Goal: Task Accomplishment & Management: Complete application form

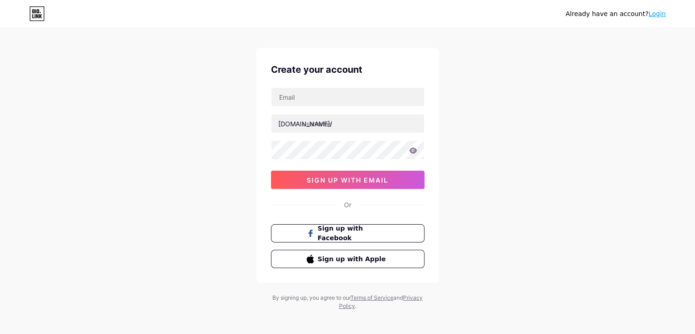
scroll to position [16, 0]
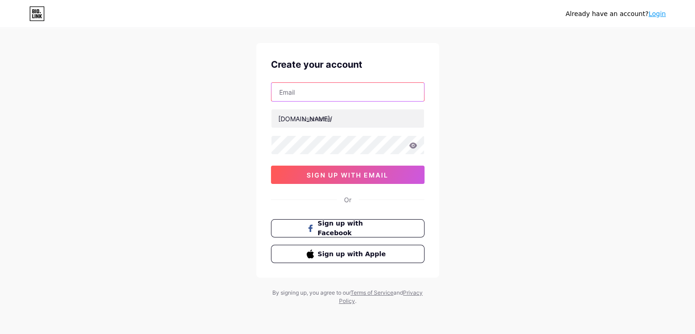
click at [296, 84] on input "text" at bounding box center [348, 92] width 153 height 18
type input "ย"
type input "[EMAIL_ADDRESS][DOMAIN_NAME]"
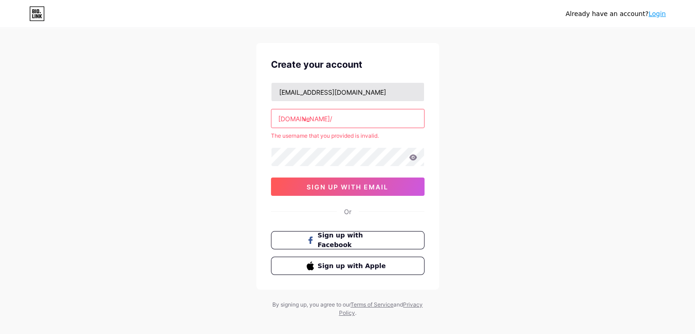
type input "v"
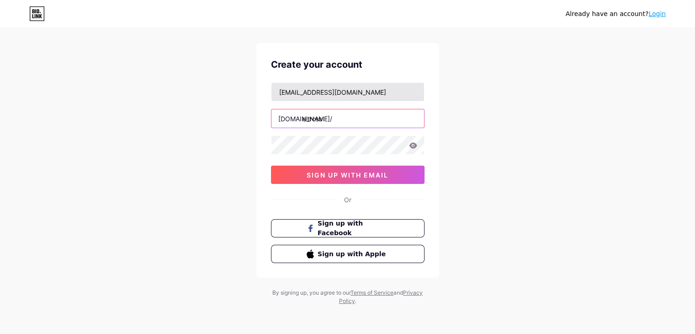
type input "eltross"
click at [223, 112] on div "Already have an account? Login Create your account [EMAIL_ADDRESS][DOMAIN_NAME]…" at bounding box center [347, 159] width 695 height 350
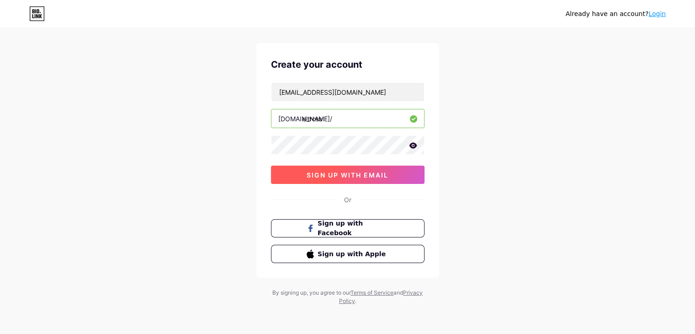
click at [312, 182] on button "sign up with email" at bounding box center [348, 175] width 154 height 18
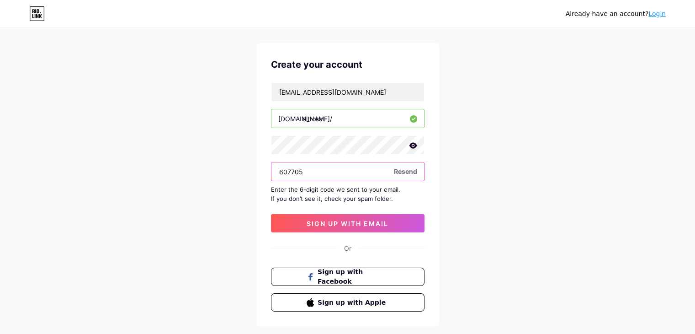
type input "607705"
click at [222, 182] on div "Already have an account? Login Create your account [EMAIL_ADDRESS][DOMAIN_NAME]…" at bounding box center [347, 183] width 695 height 398
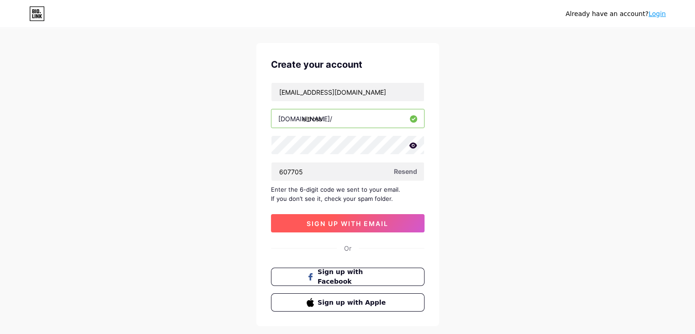
click at [300, 224] on button "sign up with email" at bounding box center [348, 223] width 154 height 18
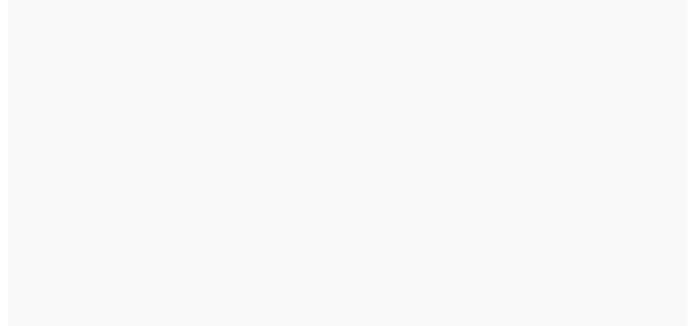
scroll to position [0, 0]
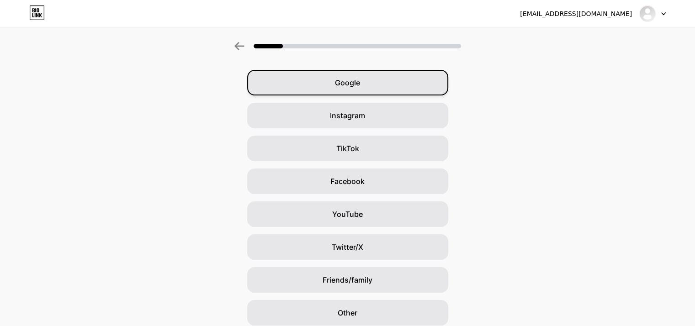
scroll to position [68, 0]
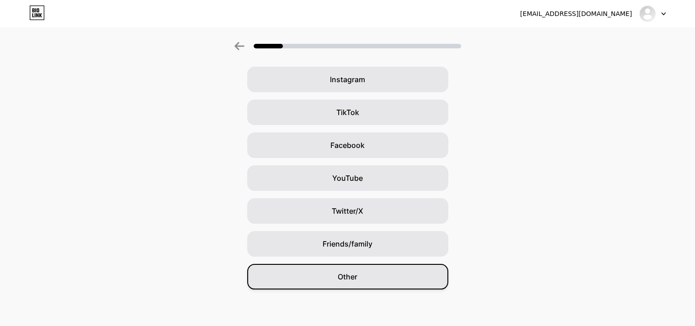
click at [382, 283] on div "Other" at bounding box center [347, 277] width 201 height 26
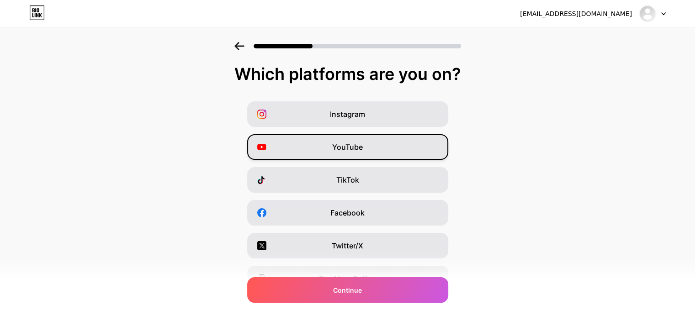
click at [340, 147] on span "YouTube" at bounding box center [347, 147] width 31 height 11
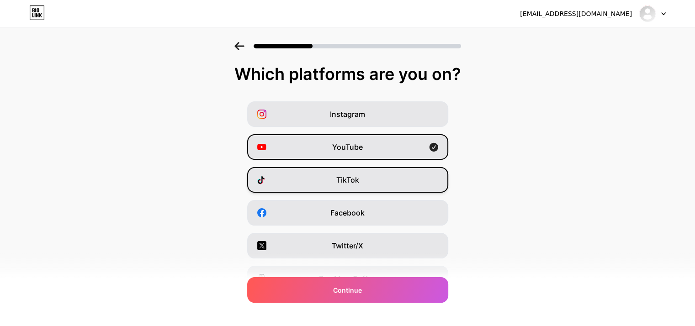
click at [338, 176] on div "TikTok" at bounding box center [347, 180] width 201 height 26
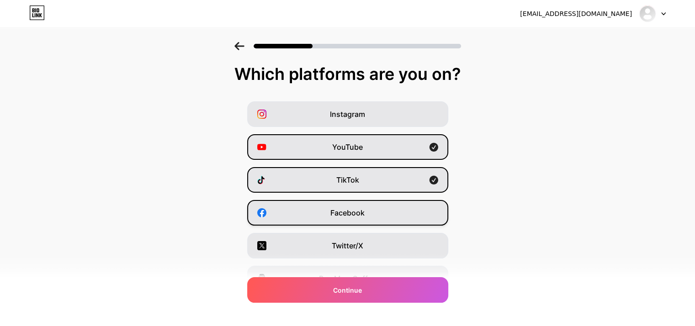
click at [342, 207] on div "Facebook" at bounding box center [347, 213] width 201 height 26
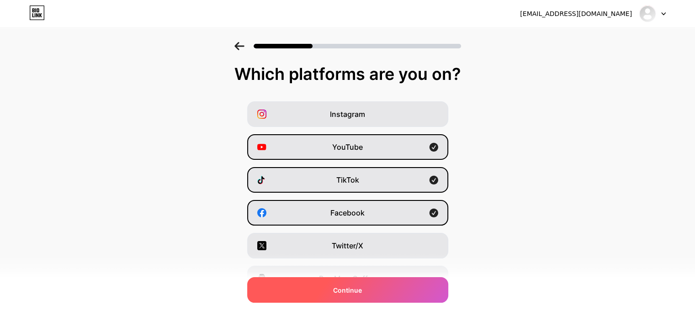
click at [416, 292] on div "Continue" at bounding box center [347, 291] width 201 height 26
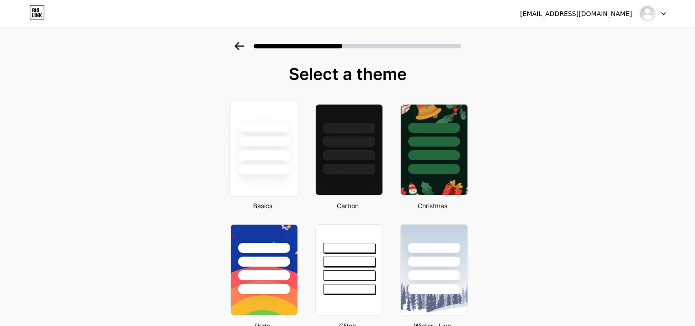
click at [282, 188] on div at bounding box center [264, 150] width 70 height 94
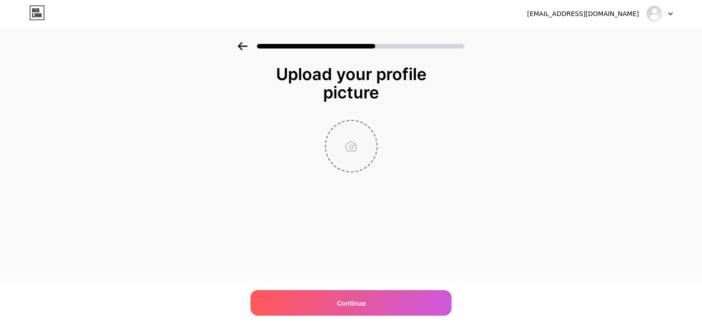
click at [356, 145] on input "file" at bounding box center [351, 146] width 51 height 51
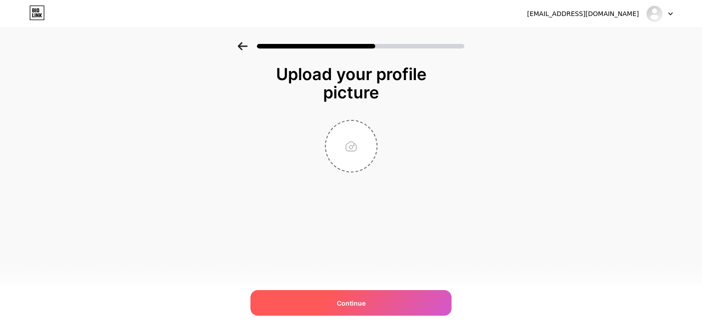
click at [404, 297] on div "Continue" at bounding box center [351, 303] width 201 height 26
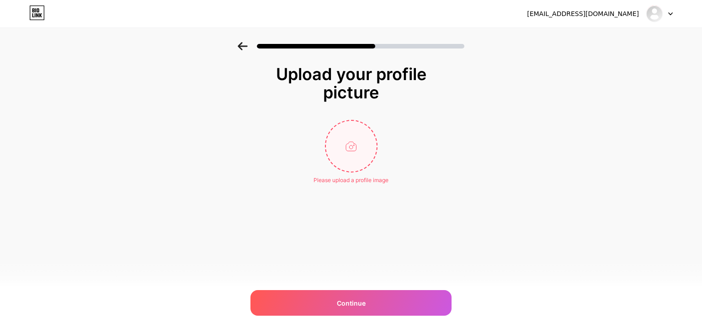
click at [354, 133] on input "file" at bounding box center [351, 146] width 51 height 51
type input "C:\fakepath\S__282681427.jpg"
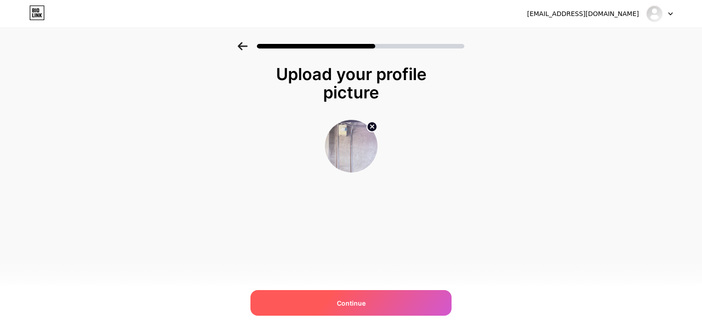
click at [374, 302] on div "Continue" at bounding box center [351, 303] width 201 height 26
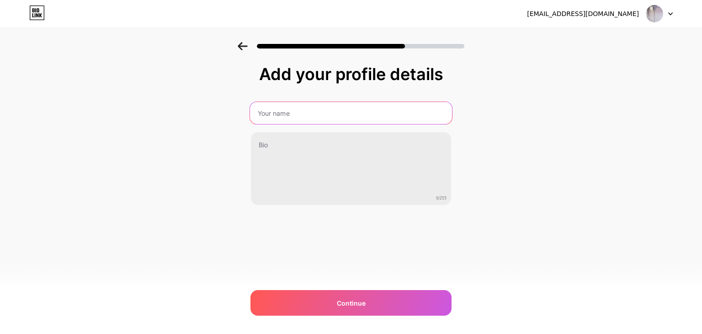
click at [334, 123] on input "text" at bounding box center [351, 113] width 202 height 22
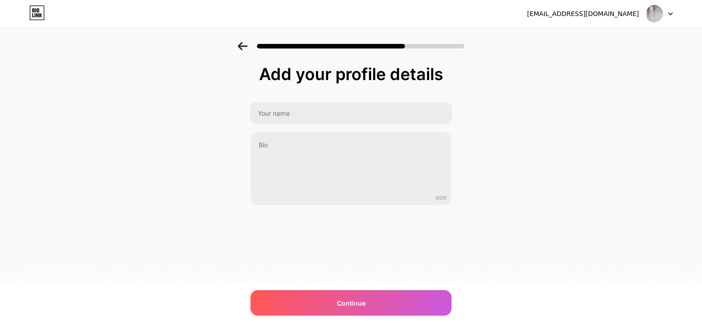
click at [228, 139] on div "Add your profile details 0/255 Continue Error" at bounding box center [351, 146] width 702 height 209
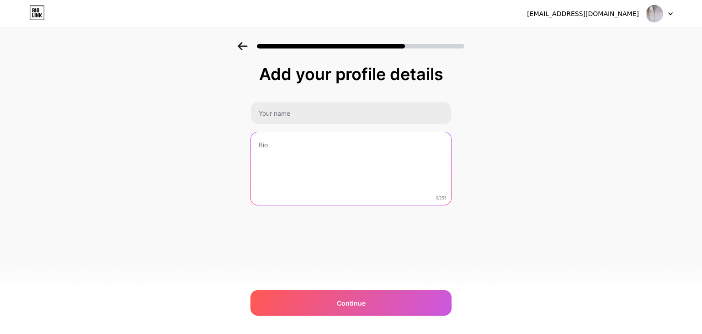
click at [338, 169] on textarea at bounding box center [351, 169] width 200 height 74
click at [269, 204] on textarea at bounding box center [351, 169] width 202 height 75
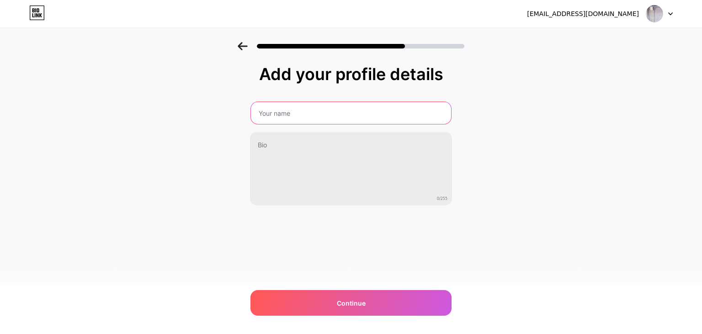
click at [307, 121] on input "text" at bounding box center [351, 113] width 200 height 22
type input "V"
type input ";"
type input "ว"
type input "วีรพล"
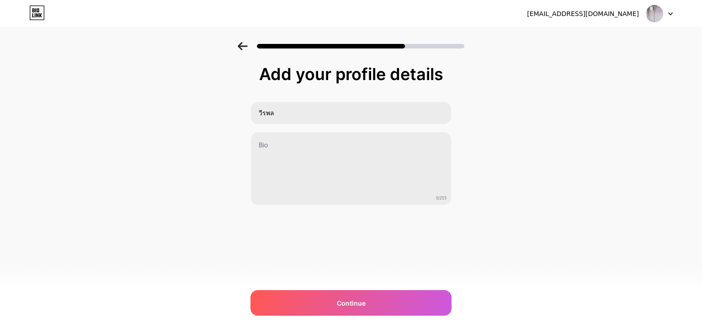
click at [181, 146] on div "Add your profile details วีรพล 0/255 Continue Error" at bounding box center [351, 146] width 702 height 209
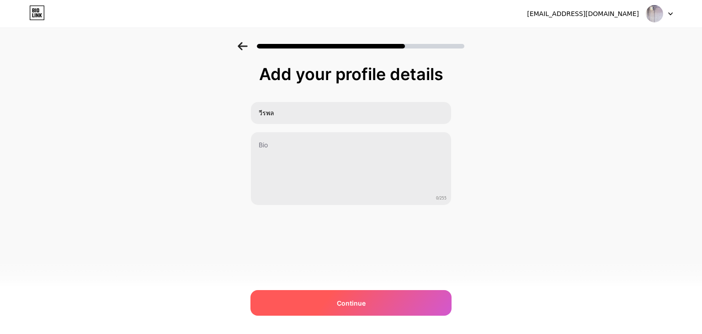
click at [350, 291] on div "Continue" at bounding box center [351, 303] width 201 height 26
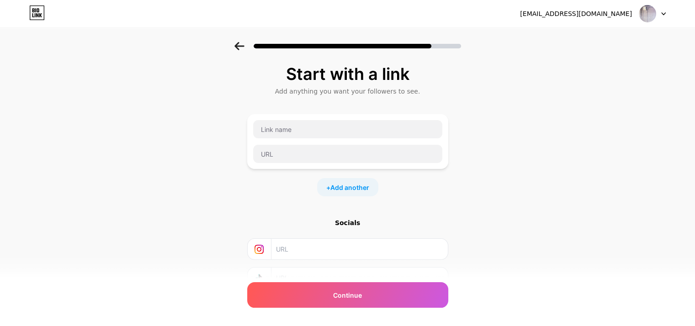
click at [216, 163] on div "Start with a link Add anything you want your followers to see. + Add another So…" at bounding box center [347, 202] width 695 height 321
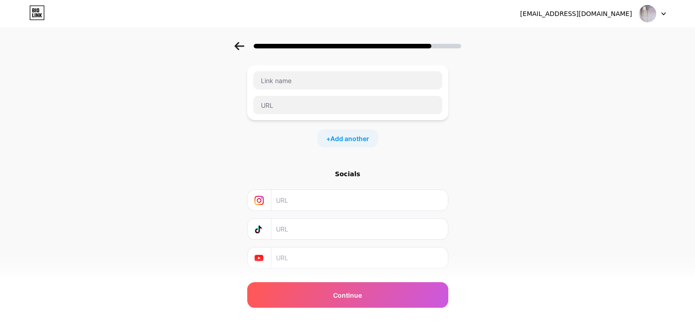
scroll to position [27, 0]
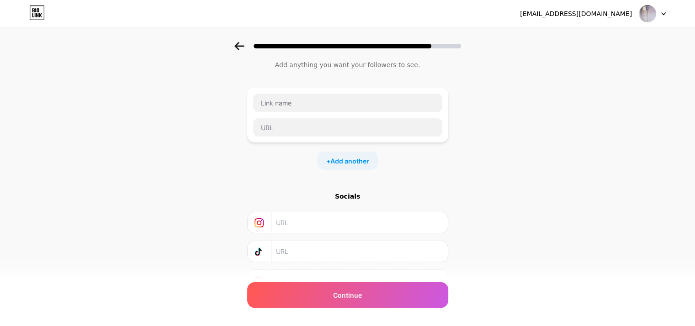
click at [332, 156] on div "+ Add another" at bounding box center [347, 161] width 61 height 18
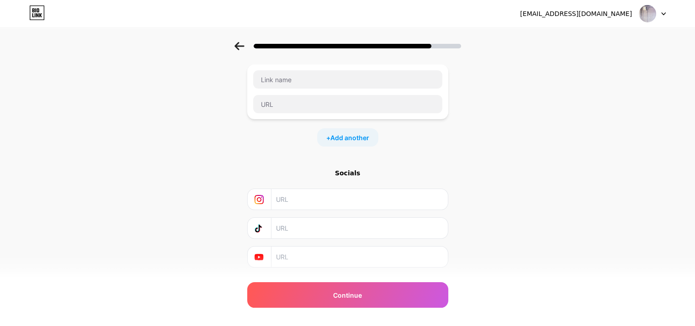
scroll to position [136, 0]
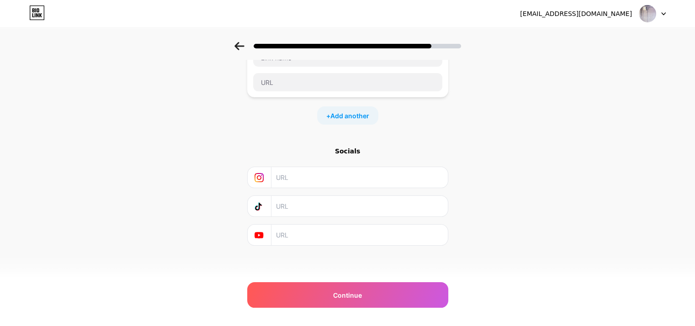
click at [354, 165] on div "Socials" at bounding box center [347, 196] width 201 height 99
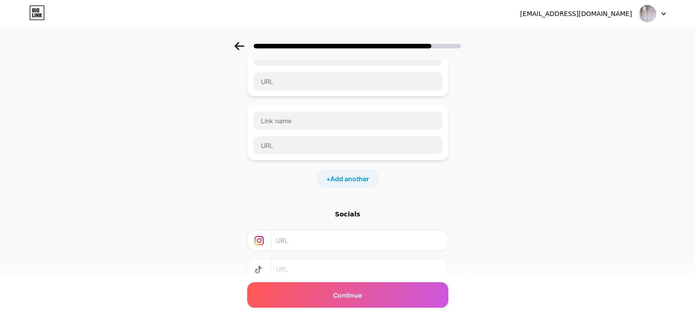
scroll to position [0, 0]
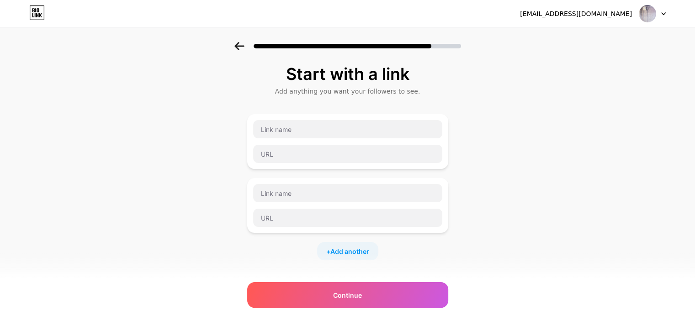
click at [311, 91] on div "Add anything you want your followers to see." at bounding box center [348, 91] width 192 height 9
click at [307, 94] on div "Add anything you want your followers to see." at bounding box center [348, 91] width 192 height 9
click at [306, 94] on div "Add anything you want your followers to see." at bounding box center [348, 91] width 192 height 9
click at [306, 95] on div "Add anything you want your followers to see." at bounding box center [348, 91] width 192 height 9
click at [278, 128] on input "text" at bounding box center [347, 129] width 189 height 18
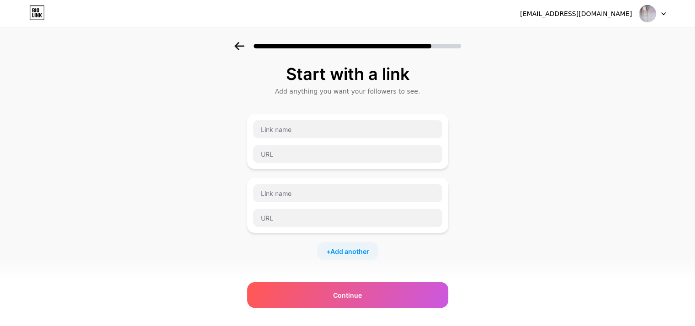
click at [218, 136] on div "Start with a link Add anything you want your followers to see. + Add another So…" at bounding box center [347, 234] width 695 height 385
click at [324, 154] on input "text" at bounding box center [347, 154] width 189 height 18
click at [235, 159] on div "Start with a link Add anything you want your followers to see. + Add another So…" at bounding box center [347, 234] width 695 height 385
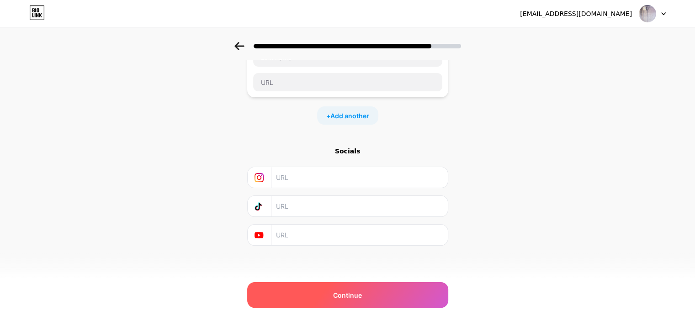
click at [352, 291] on span "Continue" at bounding box center [347, 296] width 29 height 10
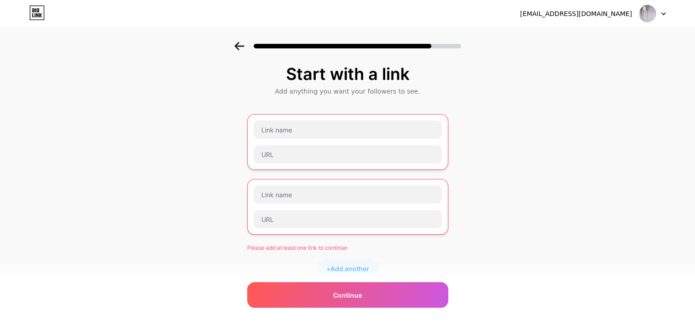
scroll to position [153, 0]
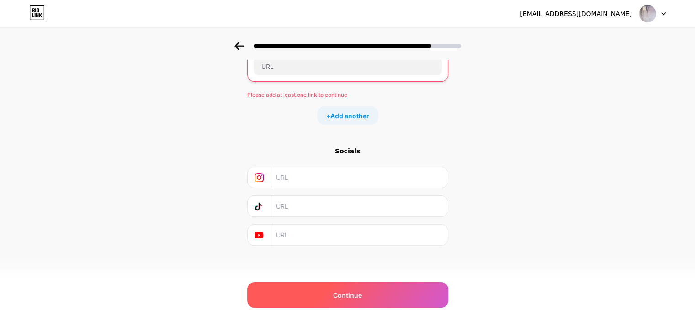
click at [404, 293] on div "Continue" at bounding box center [347, 296] width 201 height 26
